Goal: Check status: Check status

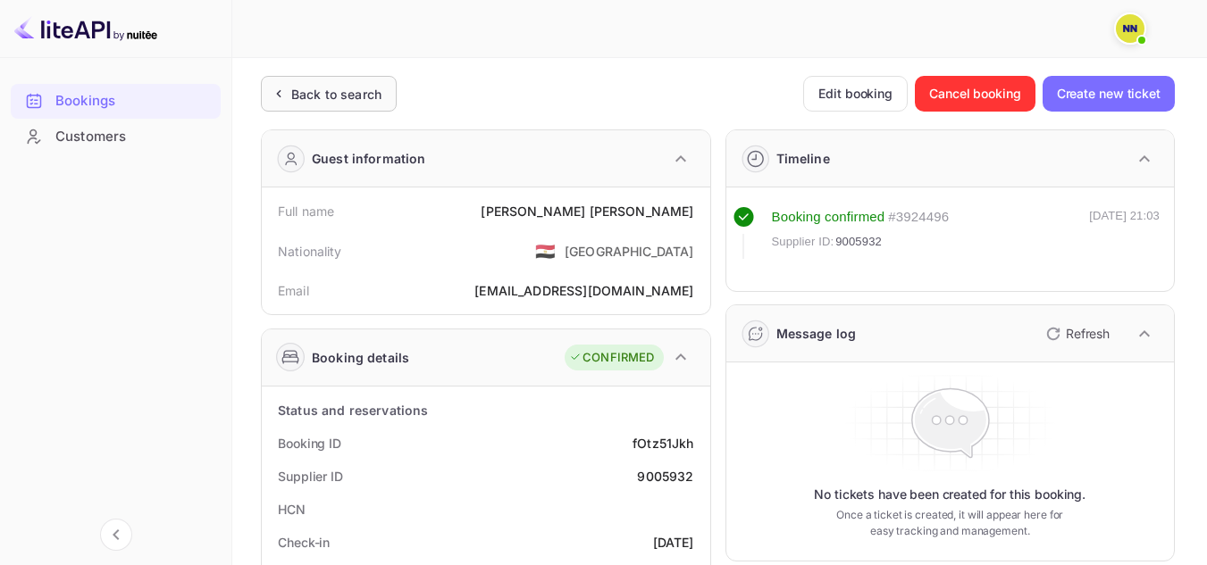
click at [325, 92] on div "Back to search" at bounding box center [336, 94] width 90 height 19
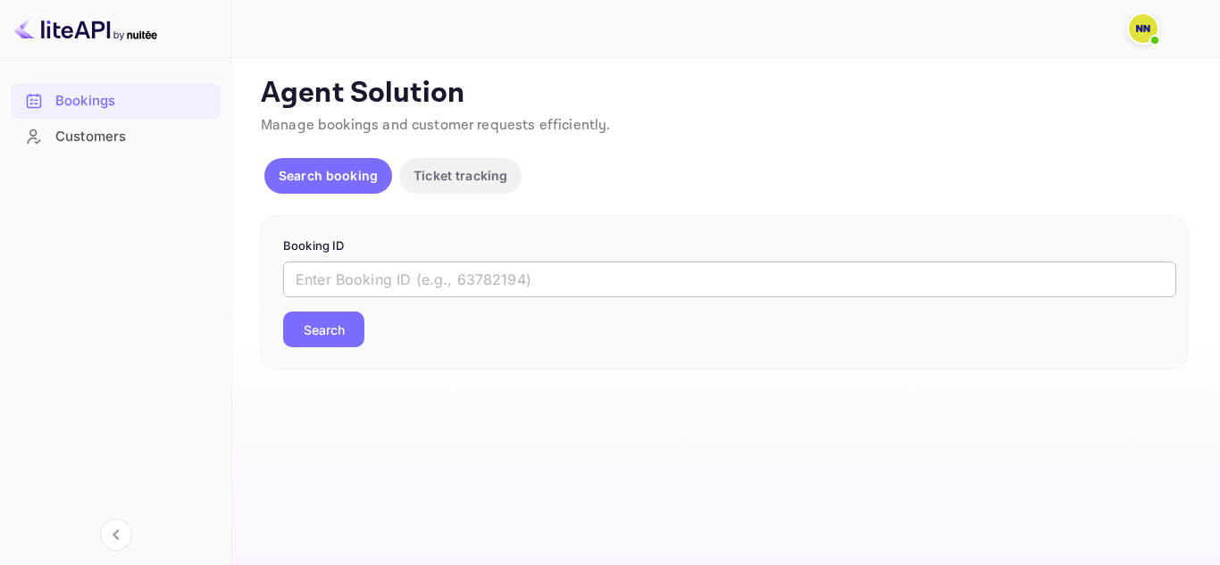
click at [367, 292] on input "text" at bounding box center [729, 280] width 893 height 36
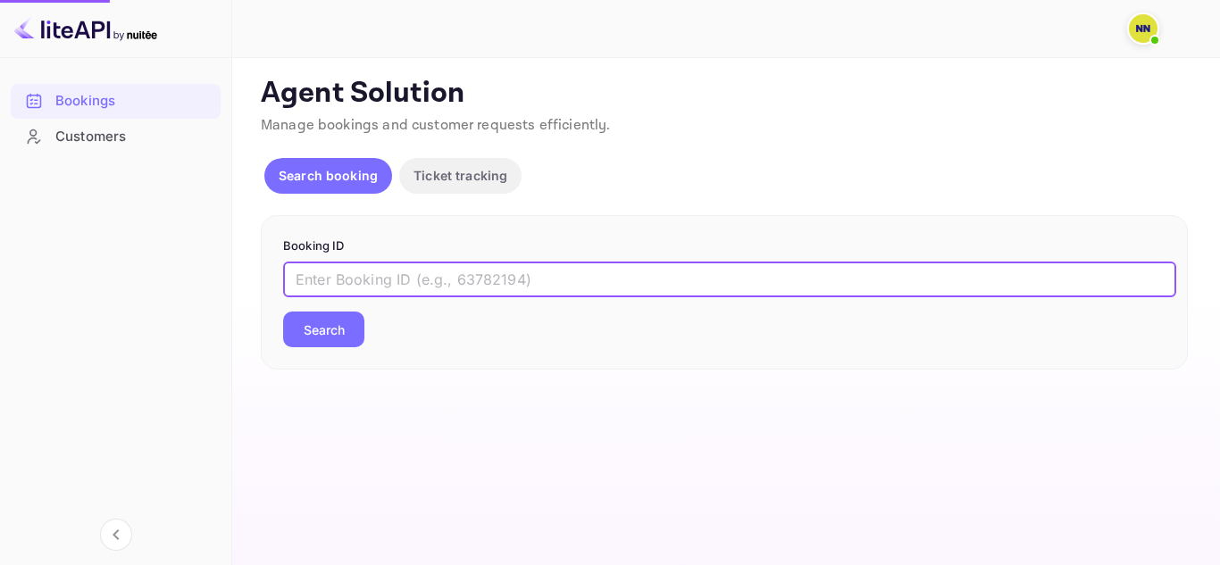
paste input "9005932"
type input "9005932"
click at [331, 334] on button "Search" at bounding box center [323, 330] width 81 height 36
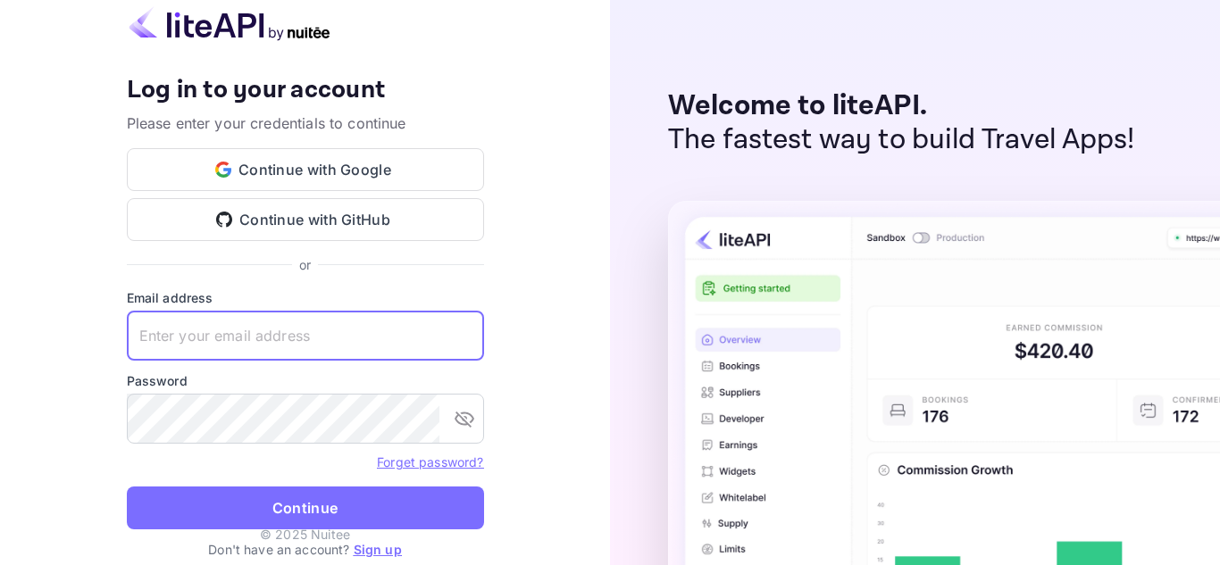
click at [362, 340] on input "text" at bounding box center [305, 336] width 357 height 50
paste input "[EMAIL_ADDRESS][DOMAIN_NAME]"
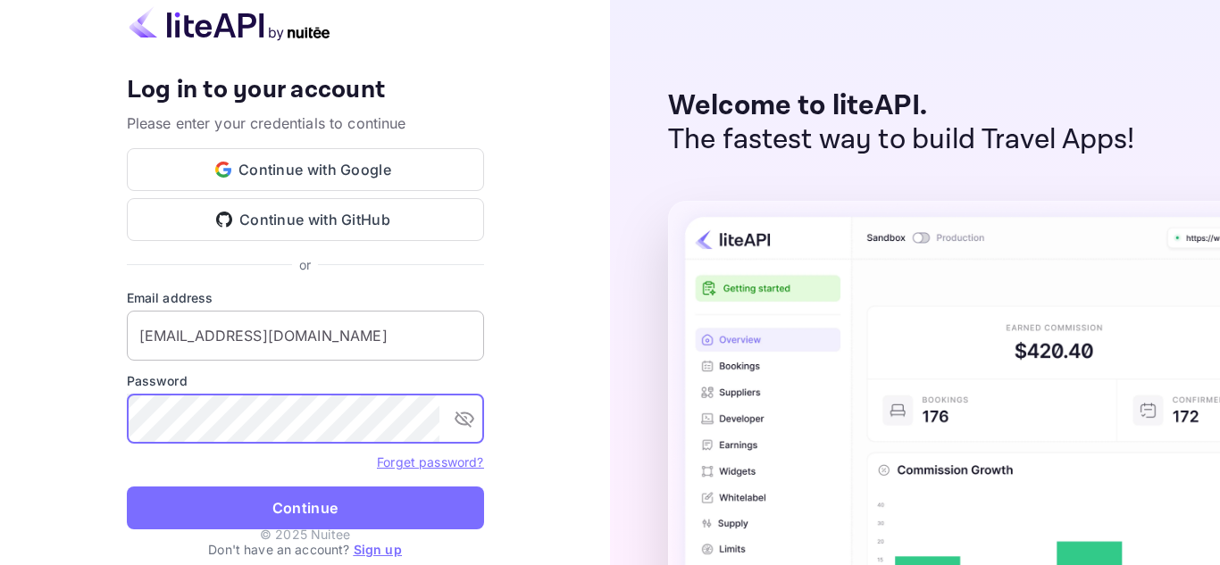
click at [325, 337] on input "[EMAIL_ADDRESS][DOMAIN_NAME]" at bounding box center [305, 336] width 357 height 50
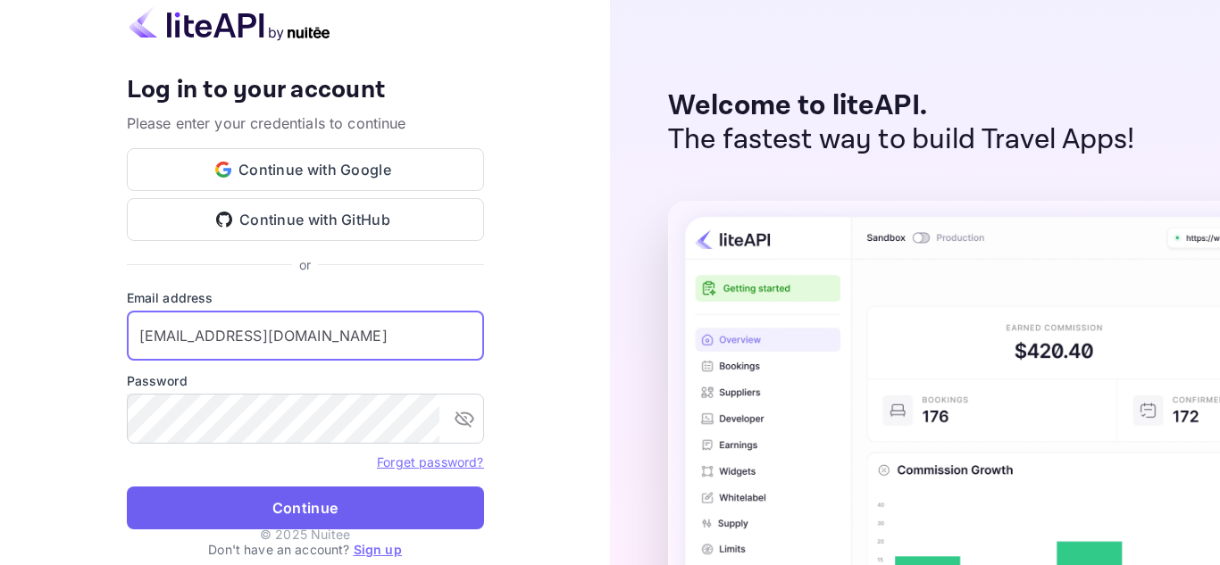
type input "[EMAIL_ADDRESS][DOMAIN_NAME]"
click at [306, 509] on button "Continue" at bounding box center [305, 508] width 357 height 43
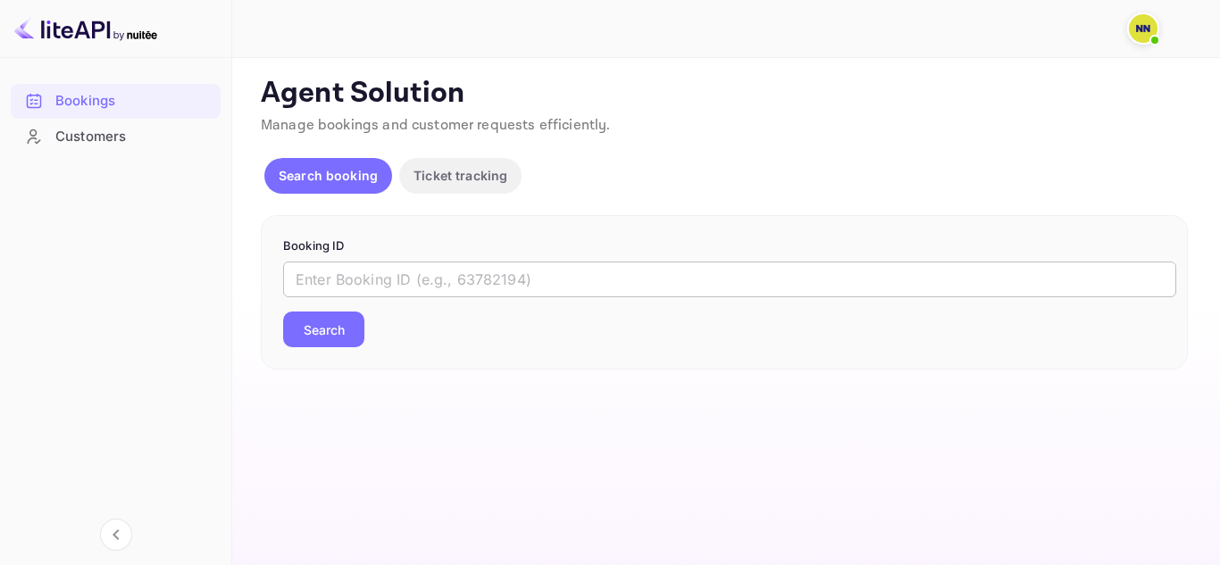
click at [324, 282] on input "text" at bounding box center [729, 280] width 893 height 36
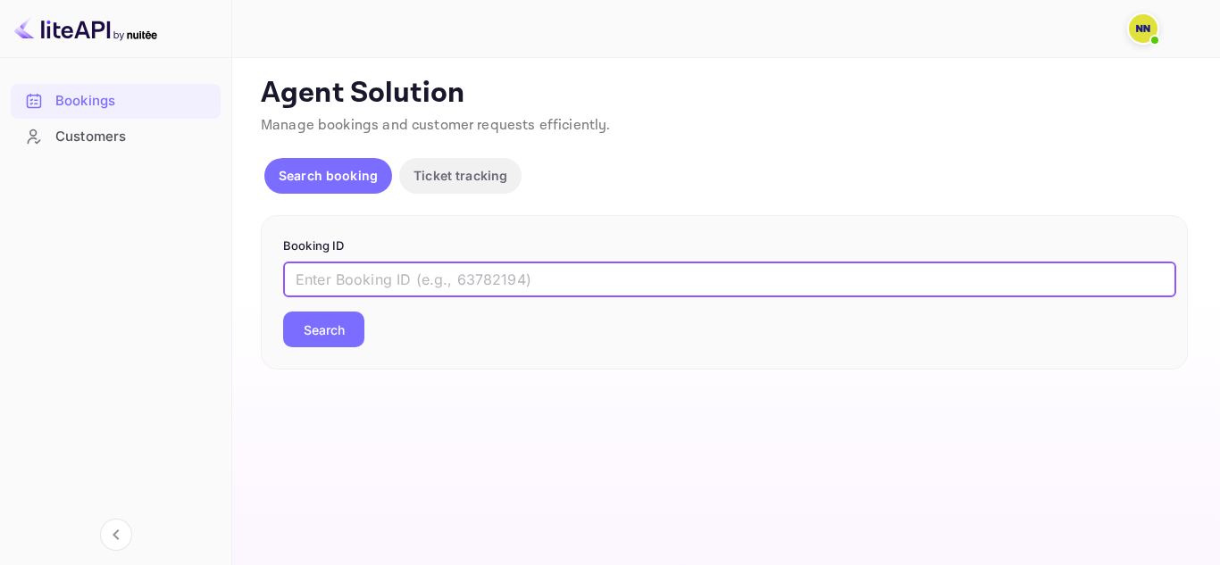
paste input "9005932"
type input "9005932"
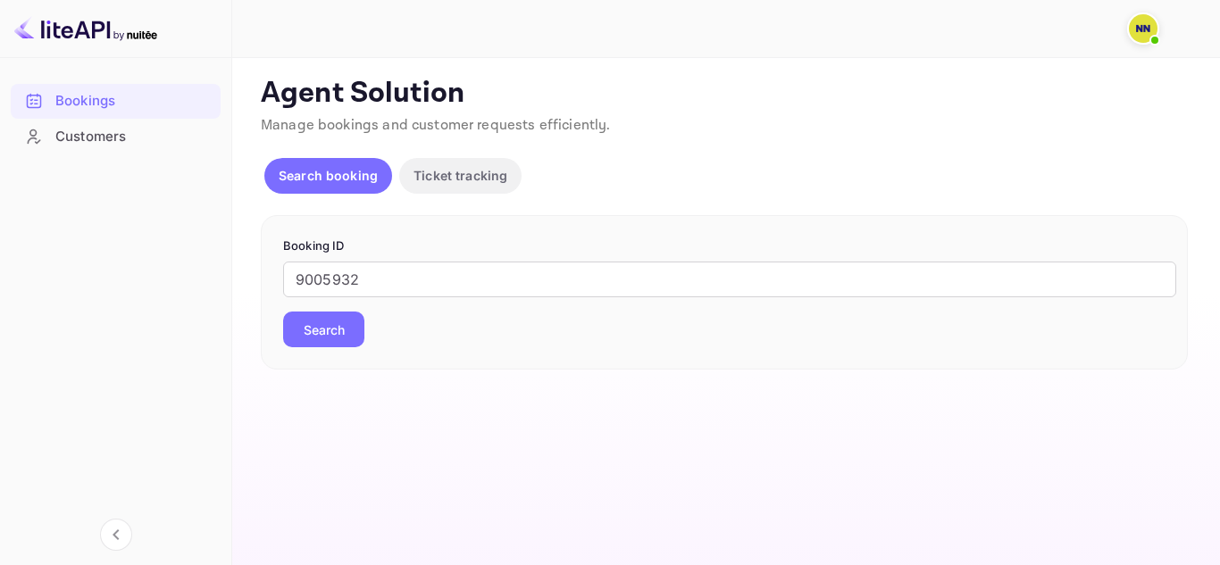
click at [322, 325] on button "Search" at bounding box center [323, 330] width 81 height 36
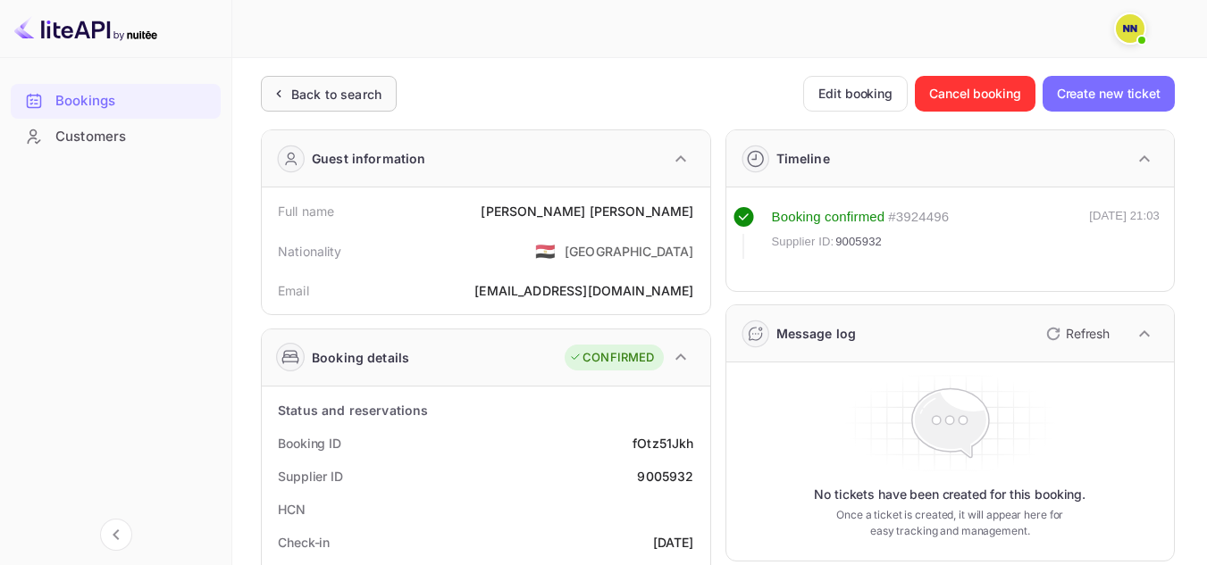
click at [351, 111] on div "Back to search" at bounding box center [329, 94] width 136 height 36
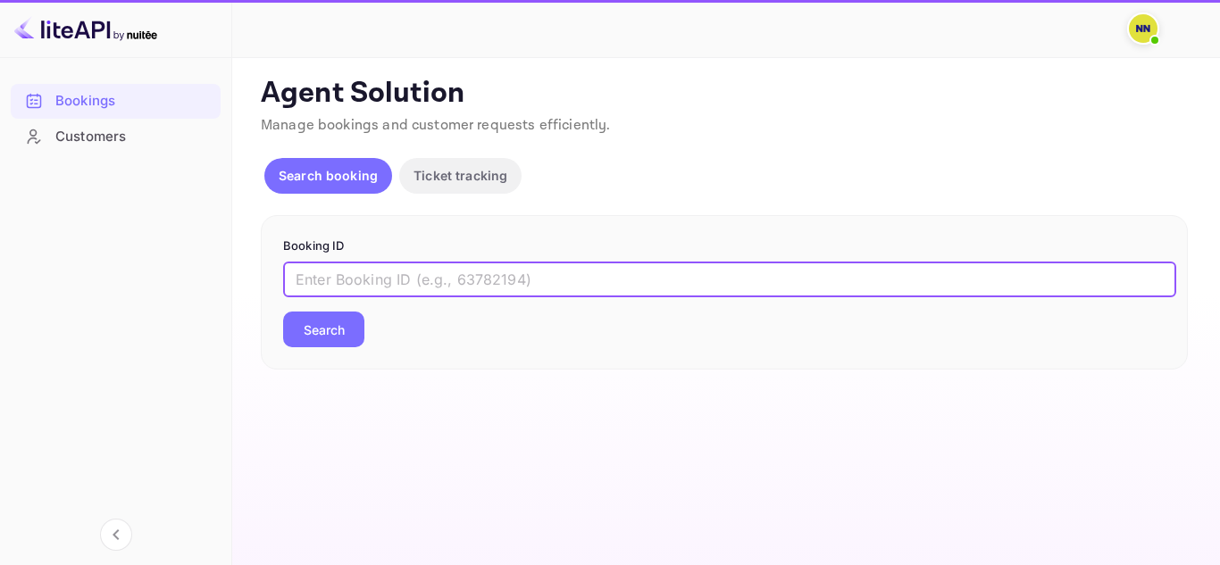
click at [297, 287] on input "text" at bounding box center [729, 280] width 893 height 36
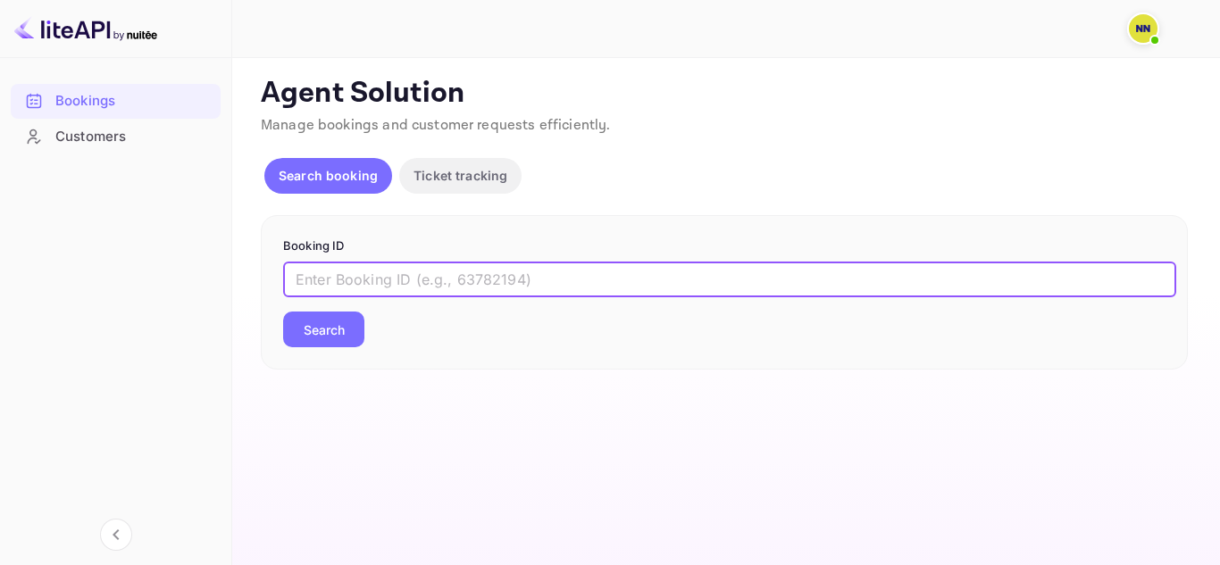
paste input "8136001"
type input "8136001"
click at [330, 335] on button "Search" at bounding box center [323, 330] width 81 height 36
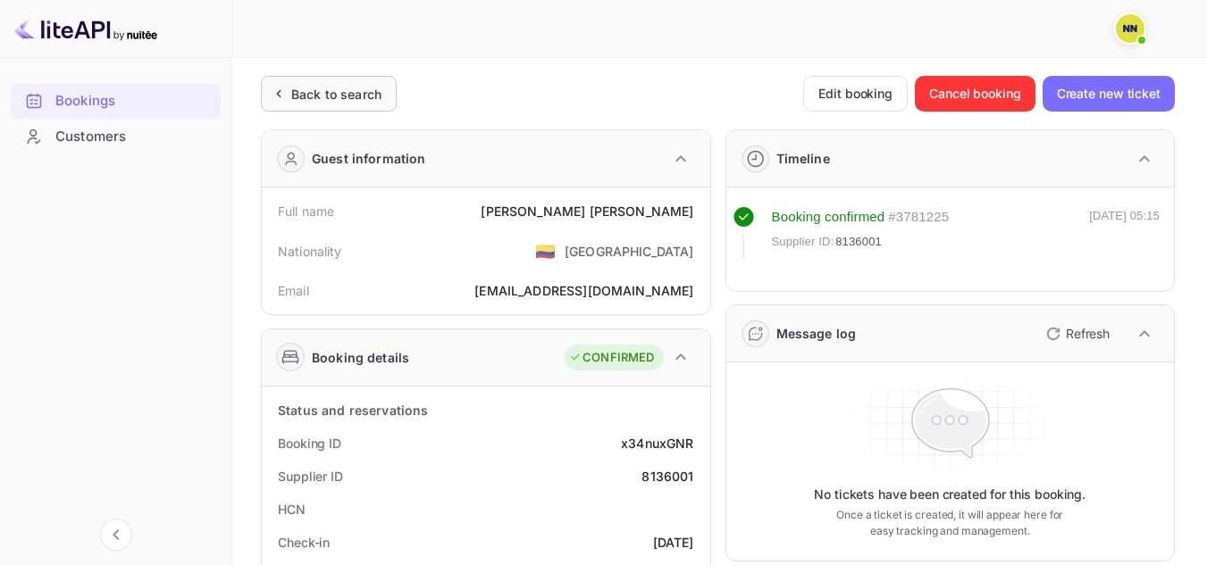
click at [347, 97] on div "Back to search" at bounding box center [336, 94] width 90 height 19
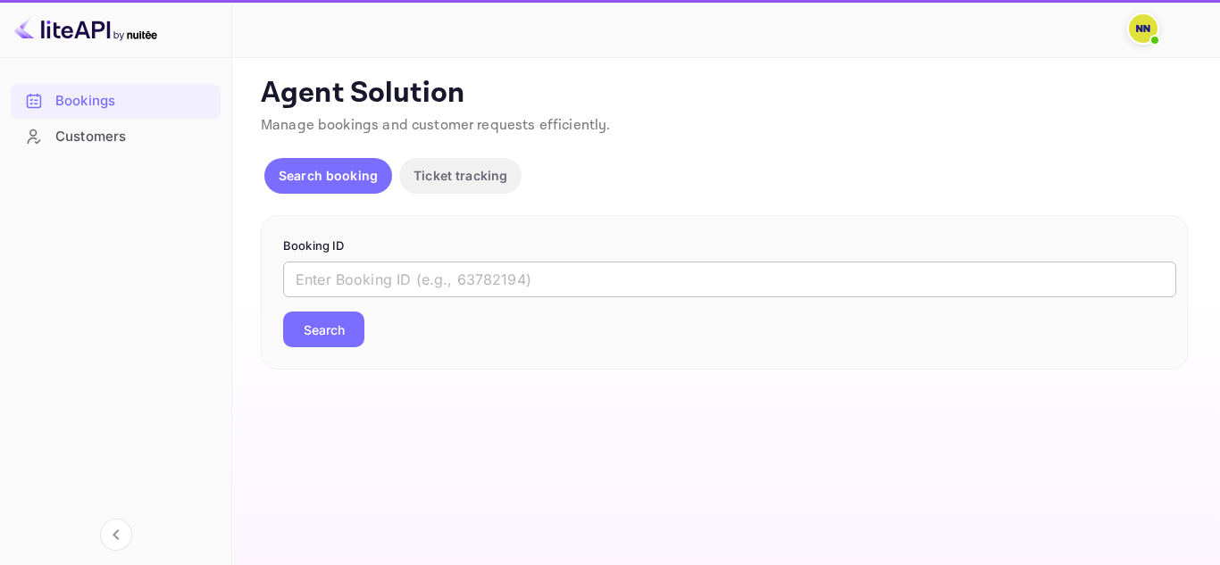
click at [338, 268] on input "text" at bounding box center [729, 280] width 893 height 36
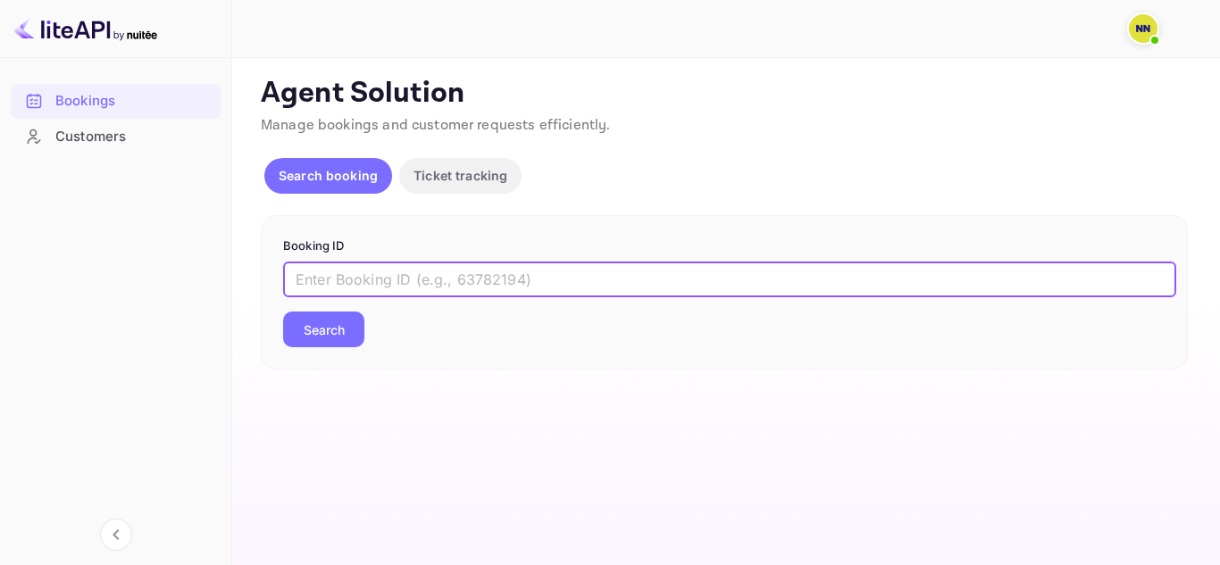
paste input "TBOH2901251729596260"
click at [327, 317] on button "Search" at bounding box center [323, 330] width 81 height 36
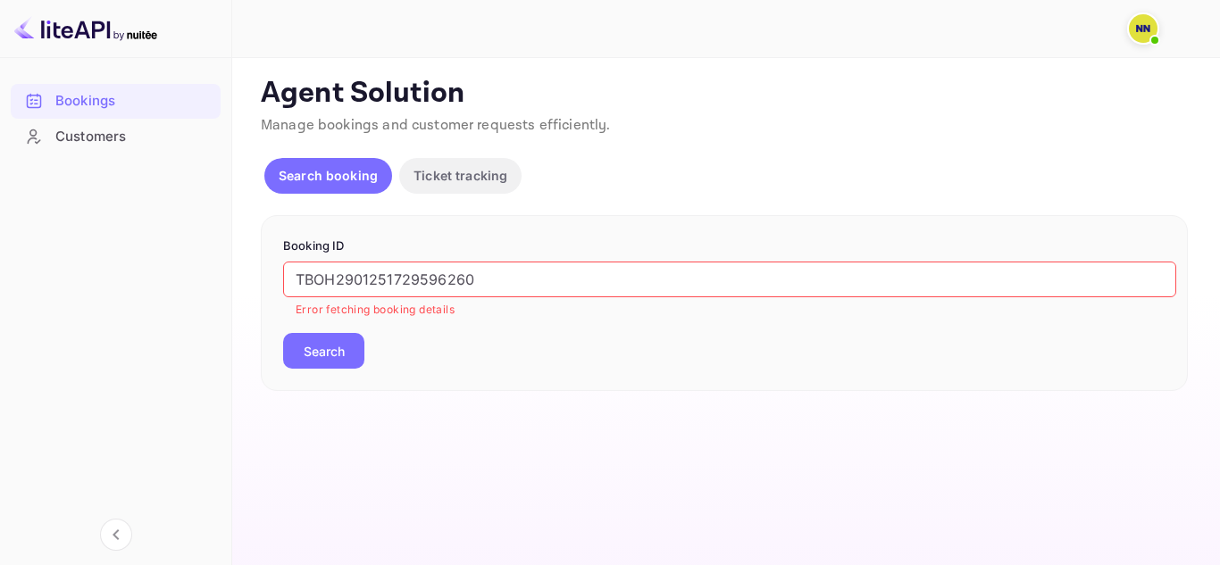
click at [334, 280] on input "TBOH2901251729596260" at bounding box center [729, 280] width 893 height 36
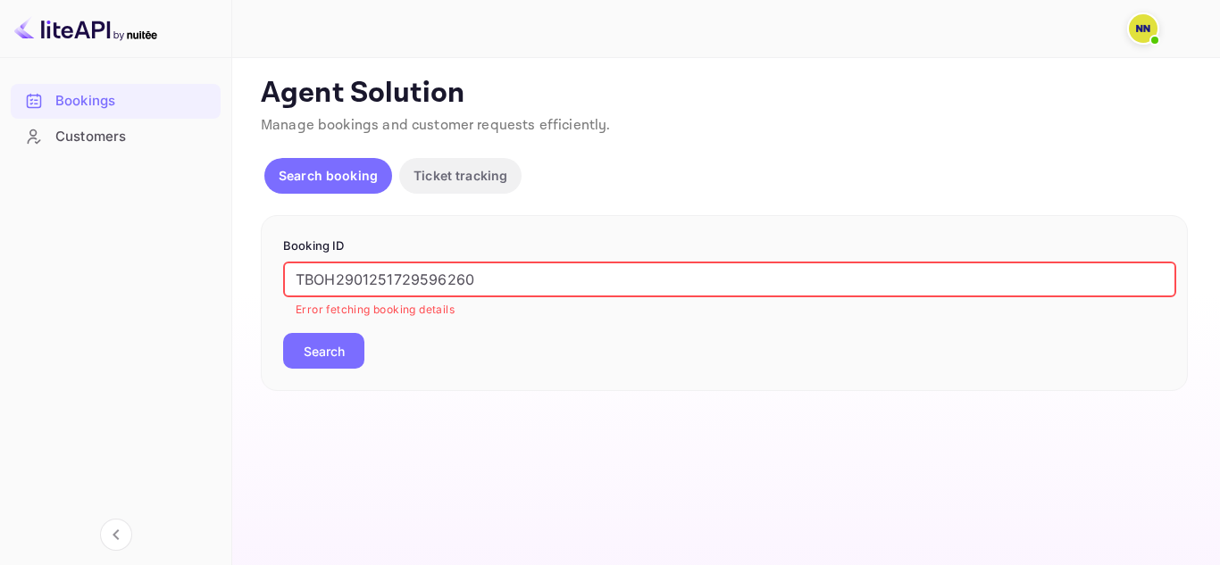
click at [334, 280] on input "TBOH2901251729596260" at bounding box center [729, 280] width 893 height 36
paste input "7564062"
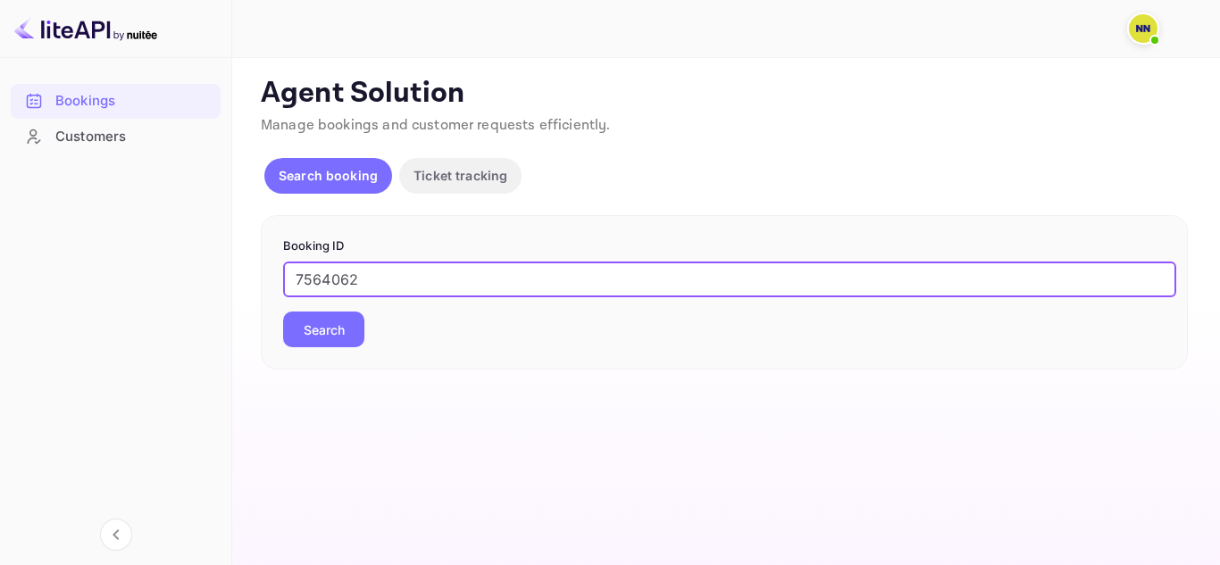
type input "7564062"
click at [350, 315] on button "Search" at bounding box center [323, 330] width 81 height 36
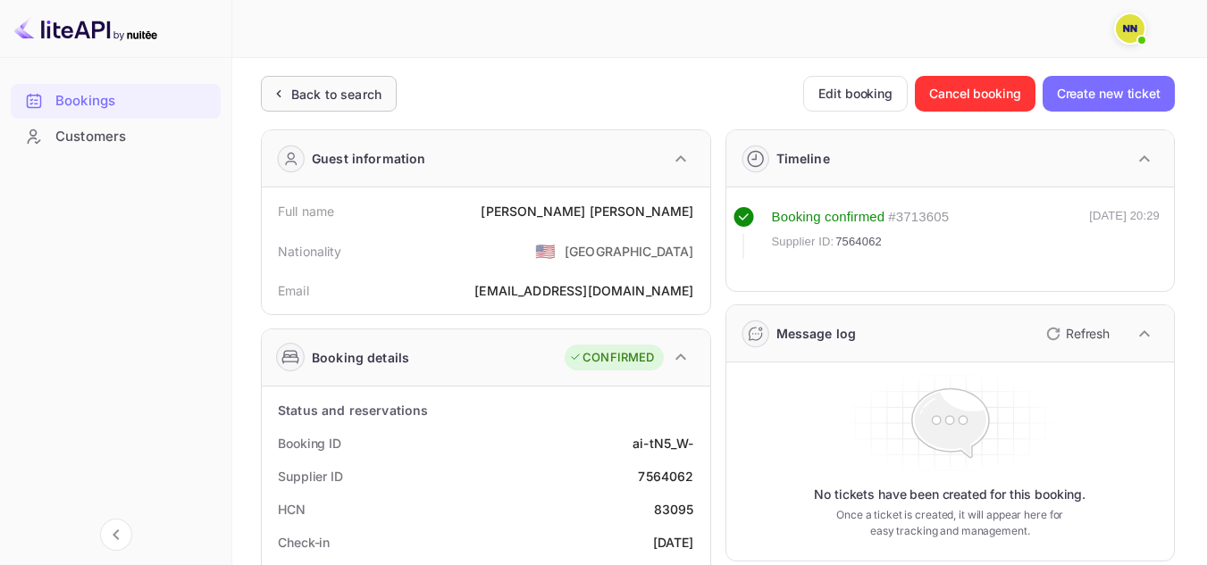
click at [317, 99] on div "Back to search" at bounding box center [336, 94] width 90 height 19
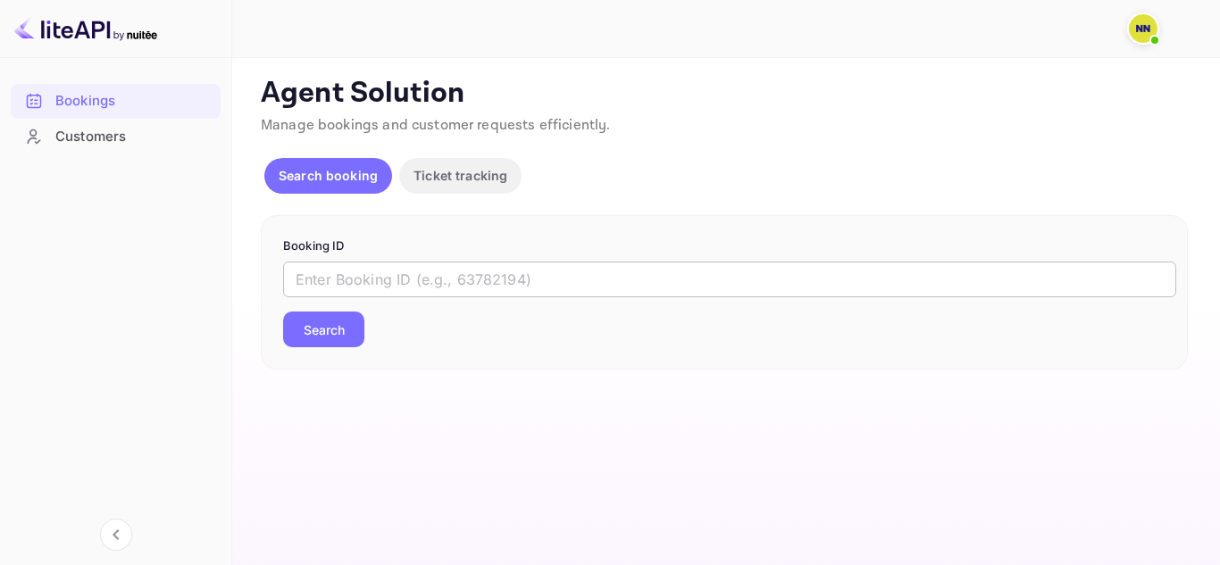
click at [324, 286] on input "text" at bounding box center [729, 280] width 893 height 36
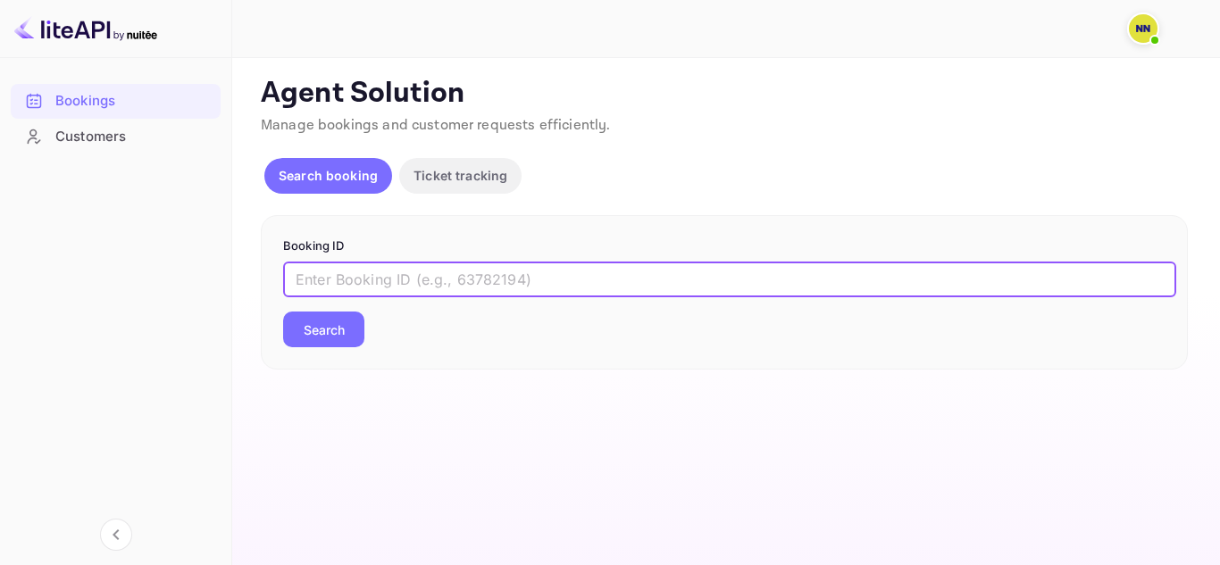
paste input "8662458"
type input "8662458"
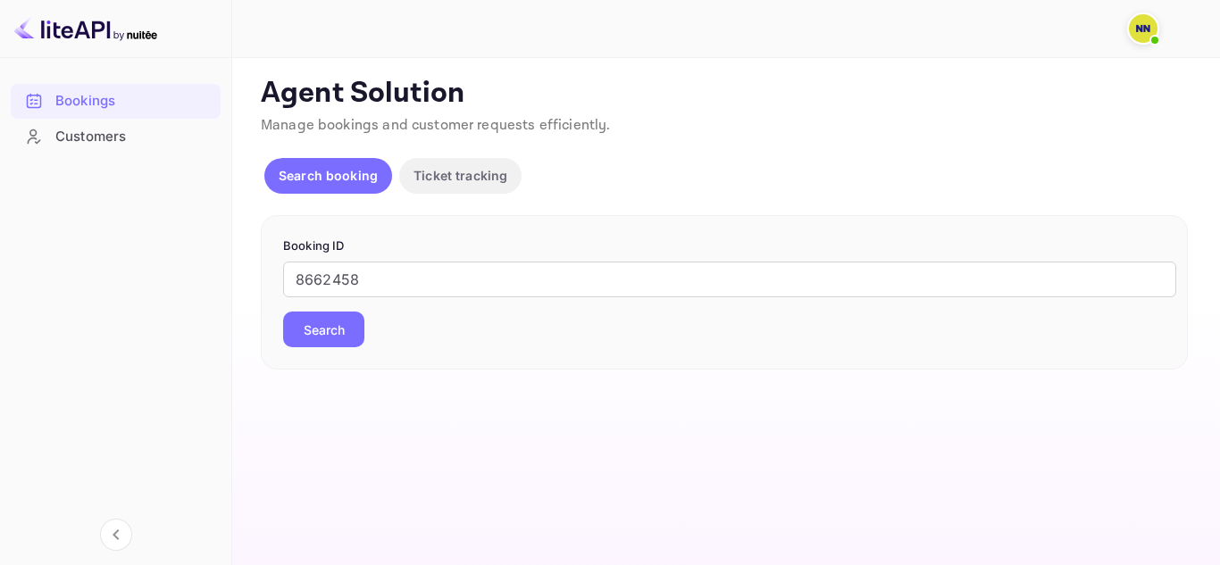
click at [320, 333] on button "Search" at bounding box center [323, 330] width 81 height 36
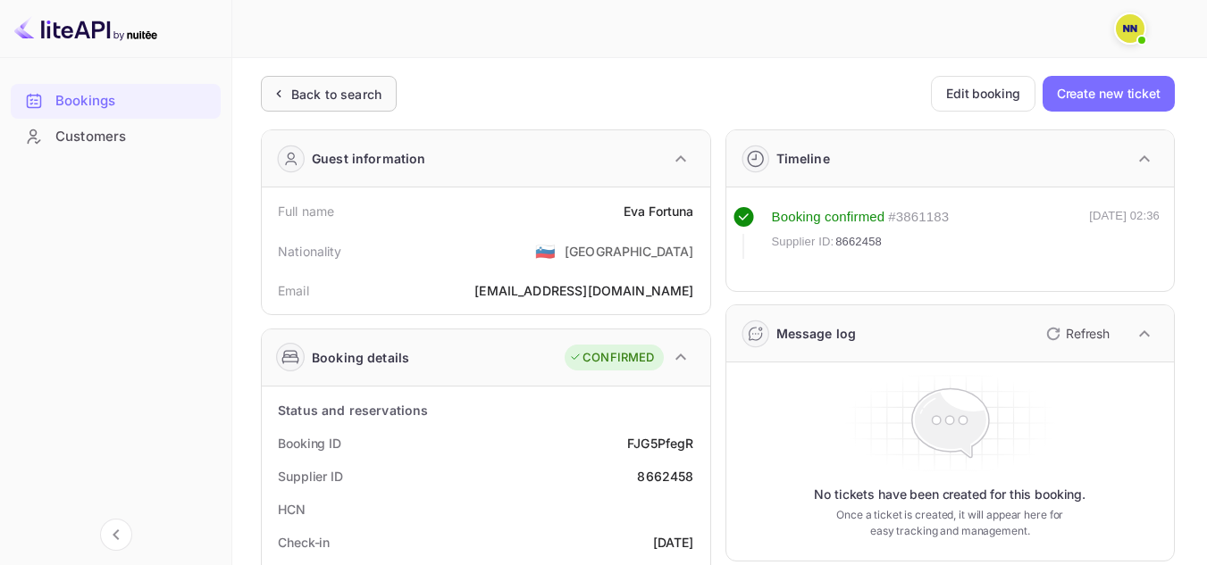
click at [356, 85] on div "Back to search" at bounding box center [336, 94] width 90 height 19
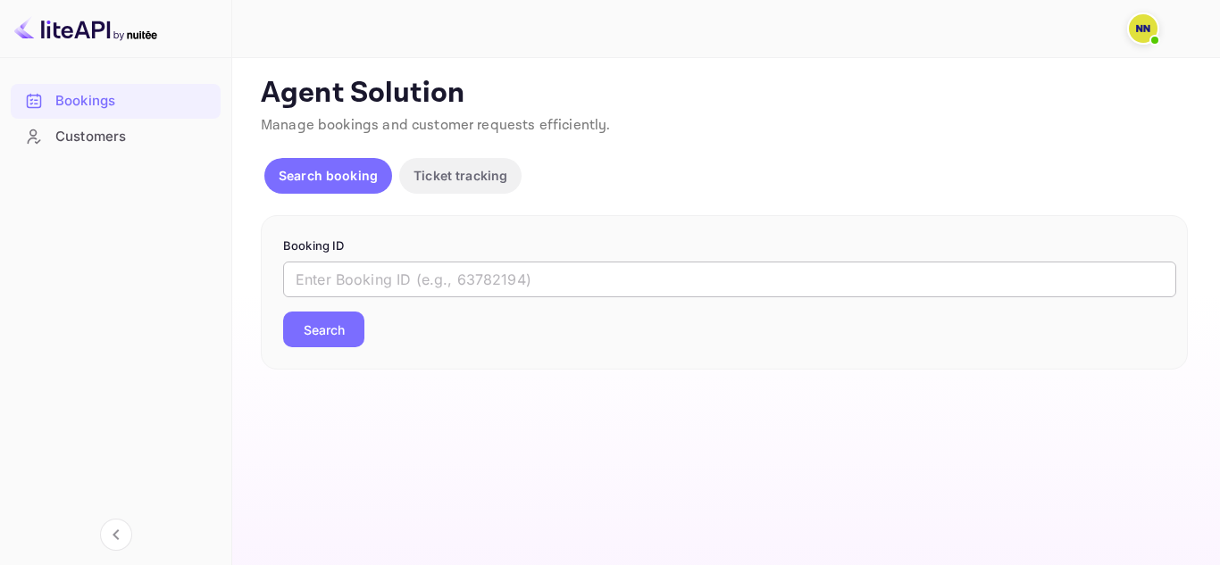
click at [344, 289] on input "text" at bounding box center [729, 280] width 893 height 36
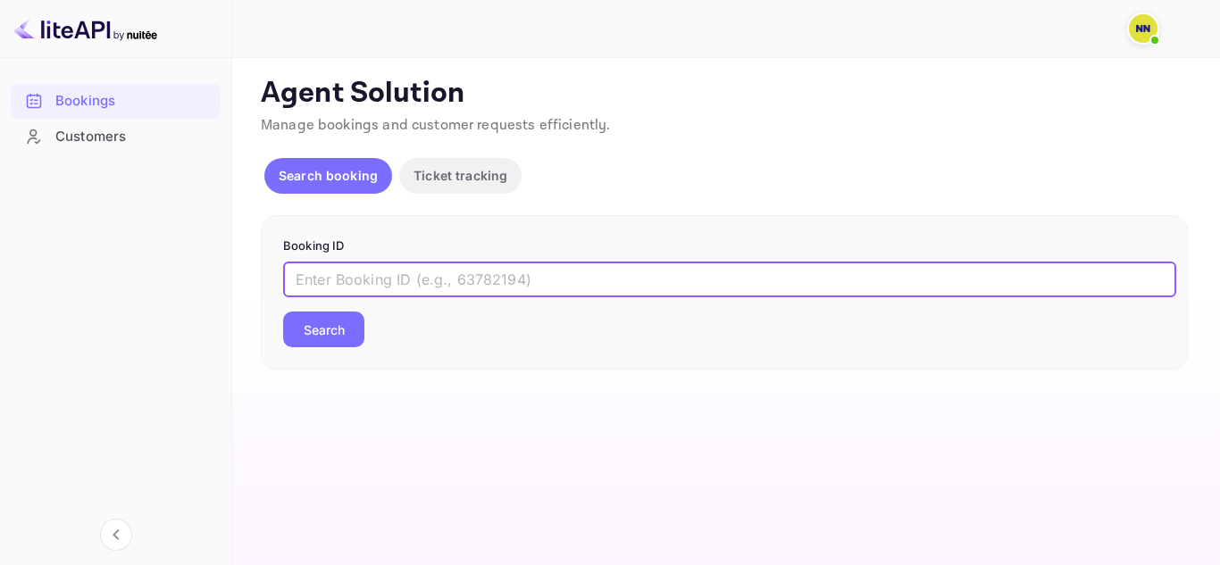
paste input "8968351"
type input "8968351"
click at [339, 331] on button "Search" at bounding box center [323, 330] width 81 height 36
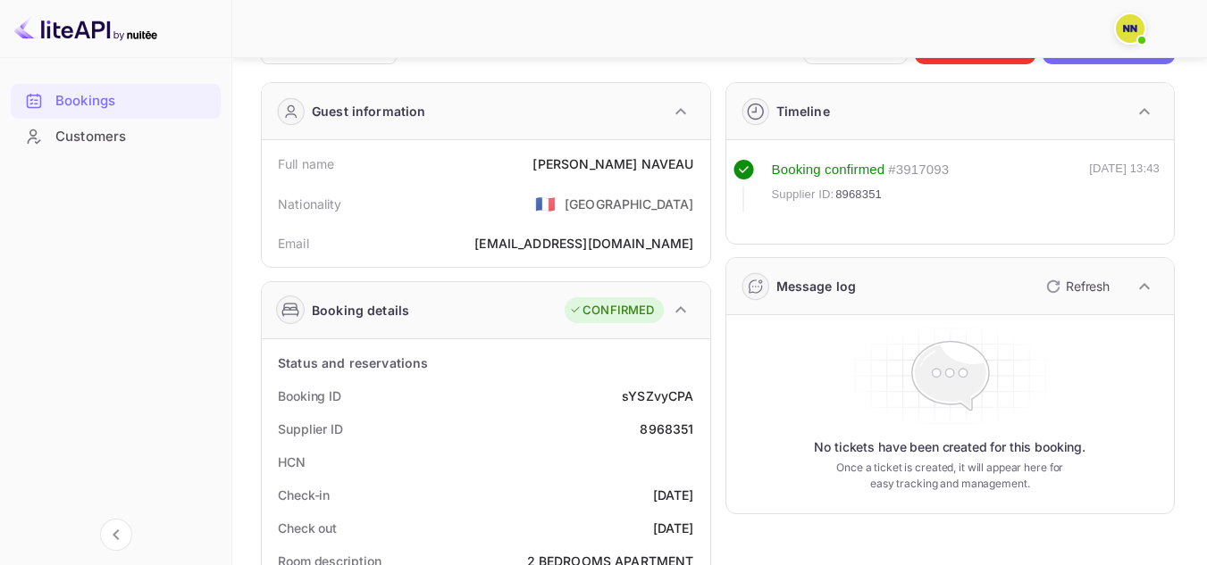
scroll to position [89, 0]
